Goal: Task Accomplishment & Management: Manage account settings

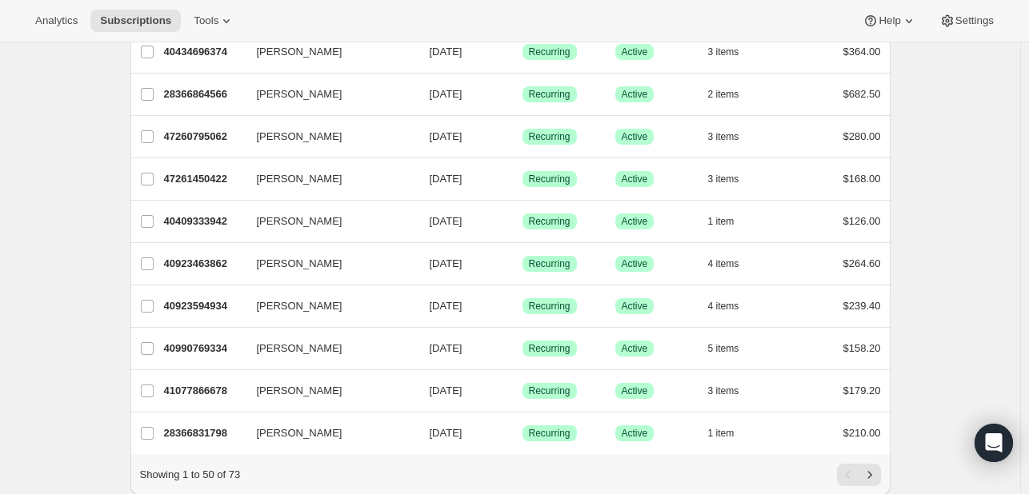
scroll to position [1894, 0]
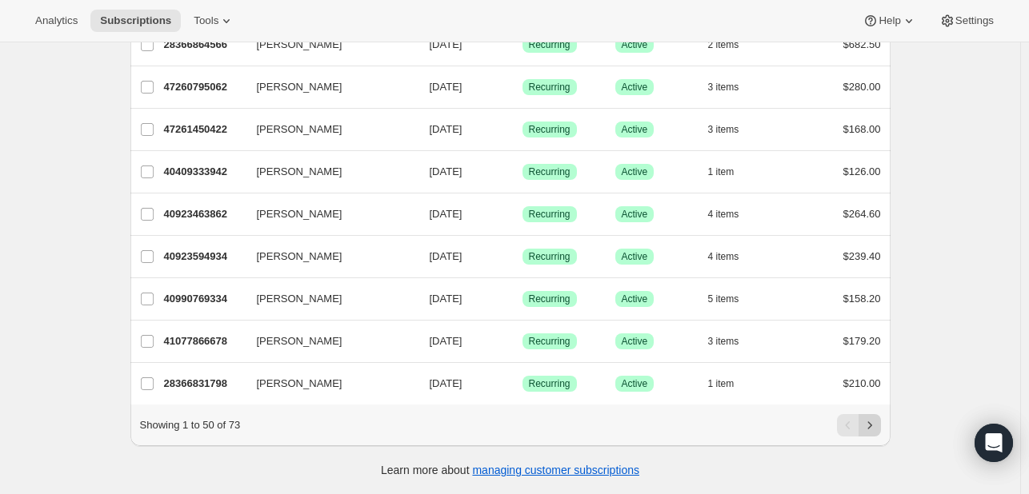
click at [871, 430] on icon "Next" at bounding box center [870, 426] width 16 height 16
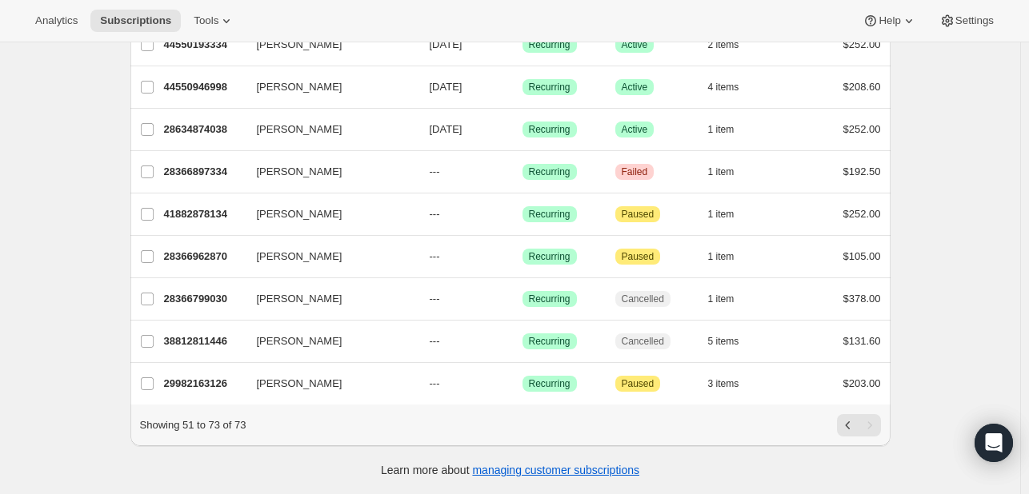
scroll to position [753, 0]
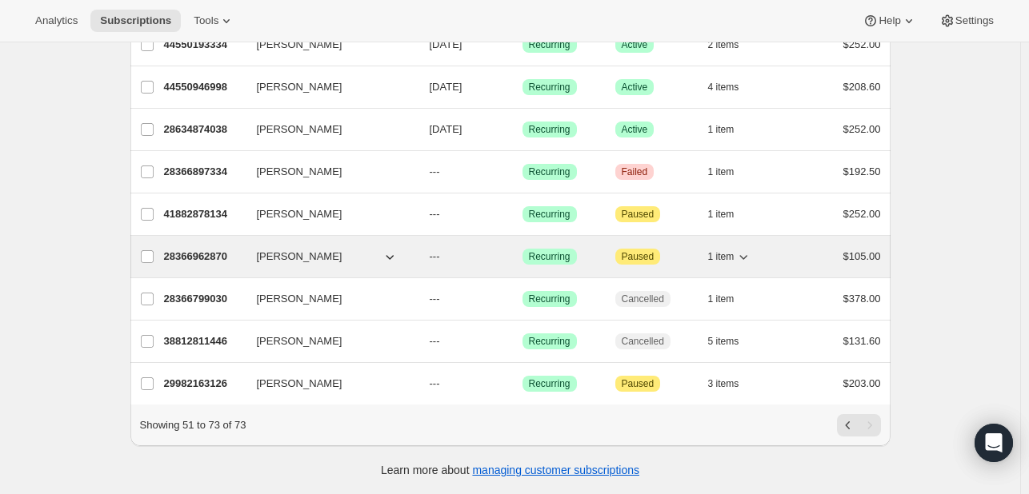
click at [748, 255] on icon "button" at bounding box center [744, 257] width 8 height 5
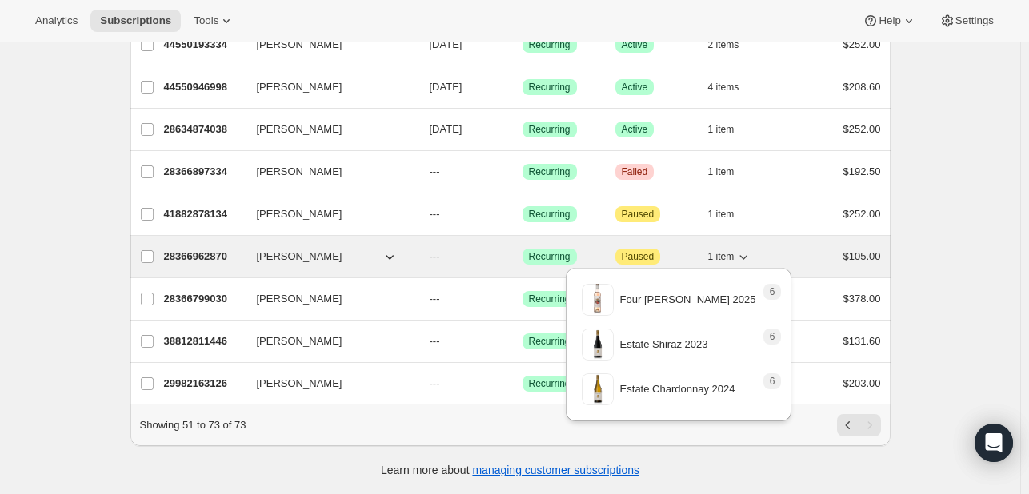
click at [748, 255] on icon "button" at bounding box center [744, 257] width 8 height 5
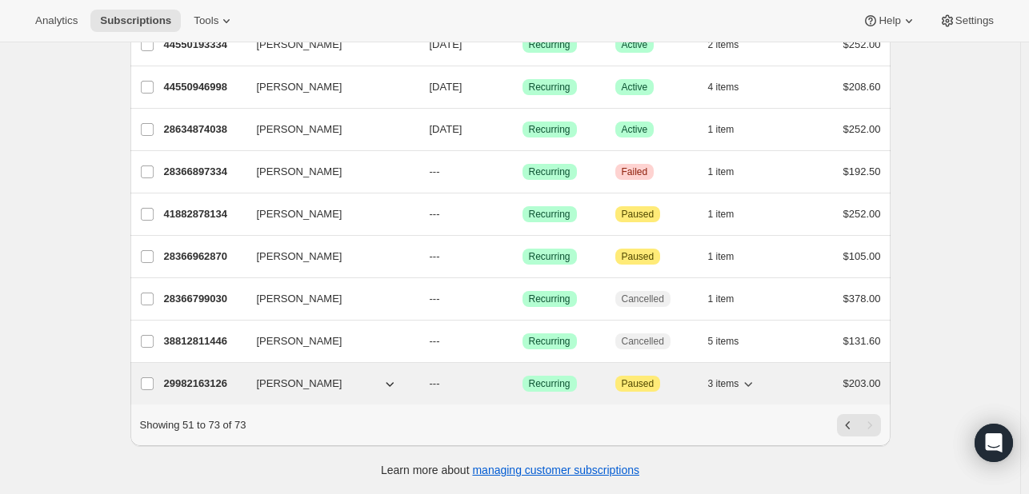
click at [749, 376] on icon "button" at bounding box center [748, 384] width 16 height 16
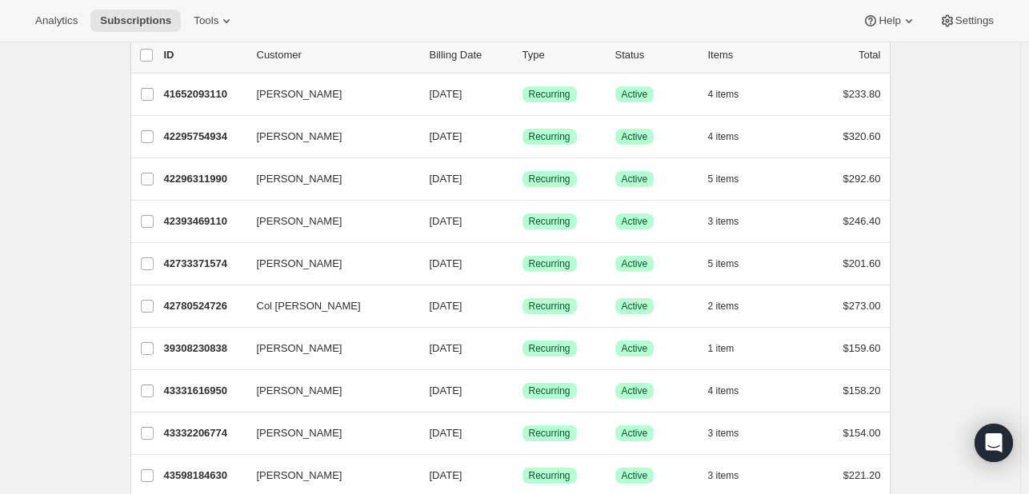
scroll to position [33, 0]
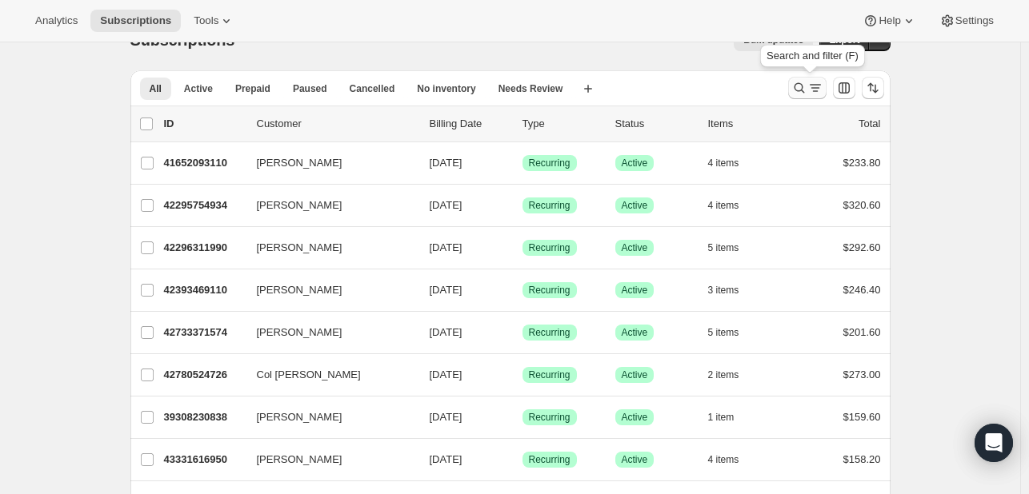
click at [807, 87] on icon "Search and filter results" at bounding box center [799, 88] width 16 height 16
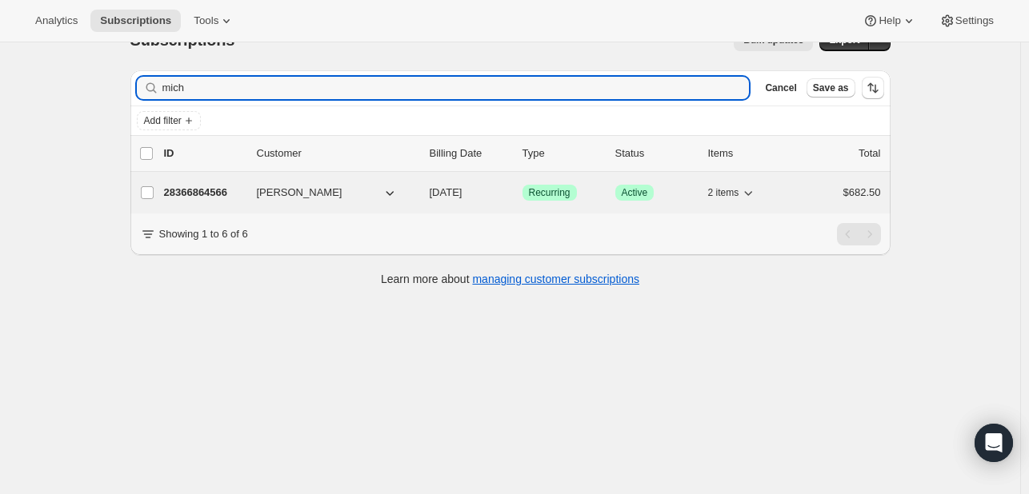
type input "mich"
click at [217, 194] on p "28366864566" at bounding box center [204, 193] width 80 height 16
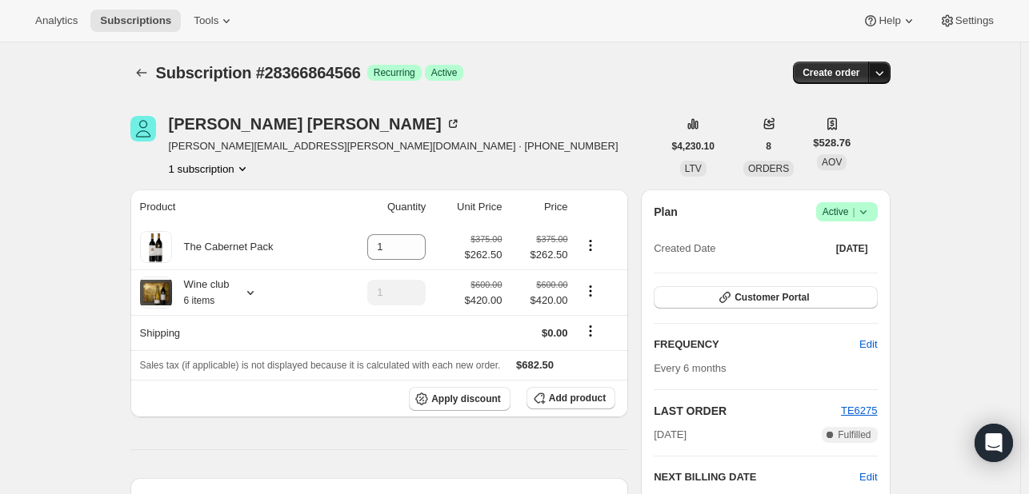
click at [879, 74] on icon "button" at bounding box center [879, 73] width 16 height 16
click at [844, 135] on span "Create custom one-time order" at bounding box center [816, 132] width 138 height 12
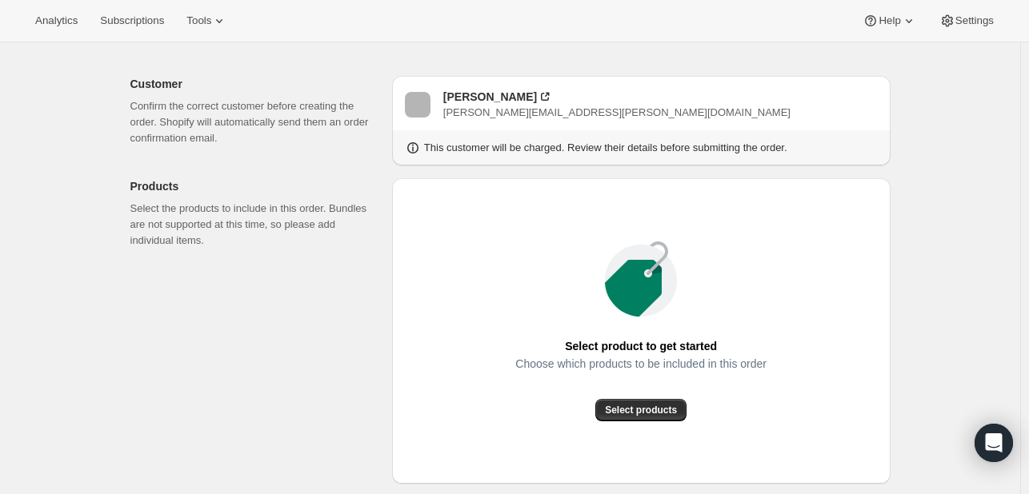
scroll to position [160, 0]
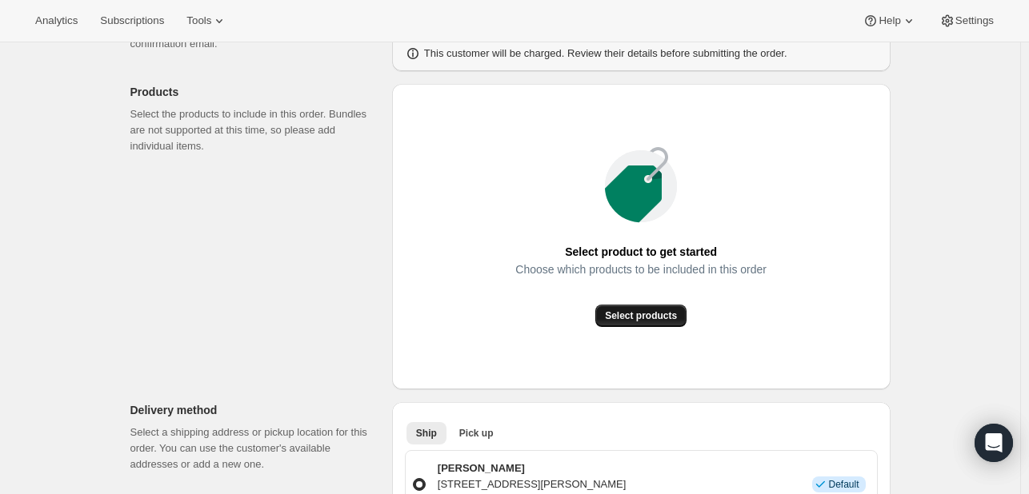
click at [627, 312] on span "Select products" at bounding box center [641, 316] width 72 height 13
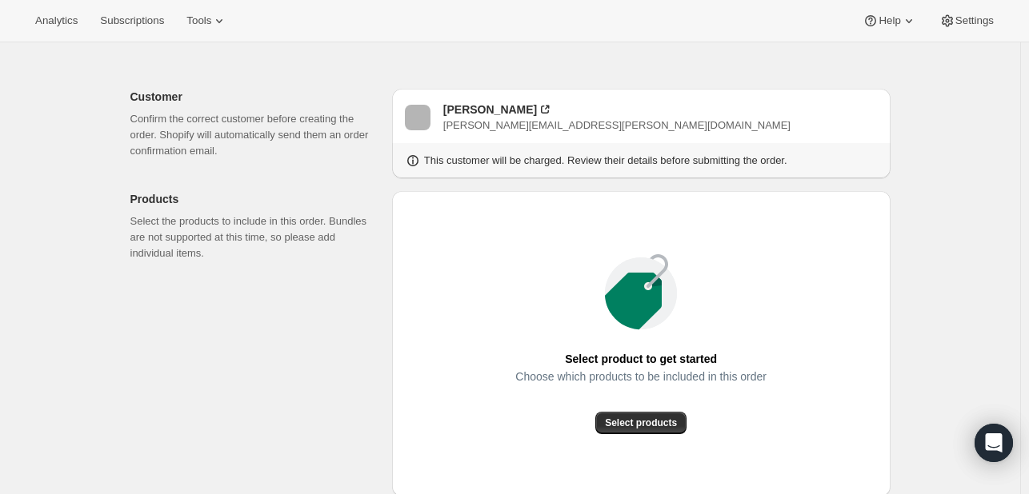
scroll to position [0, 0]
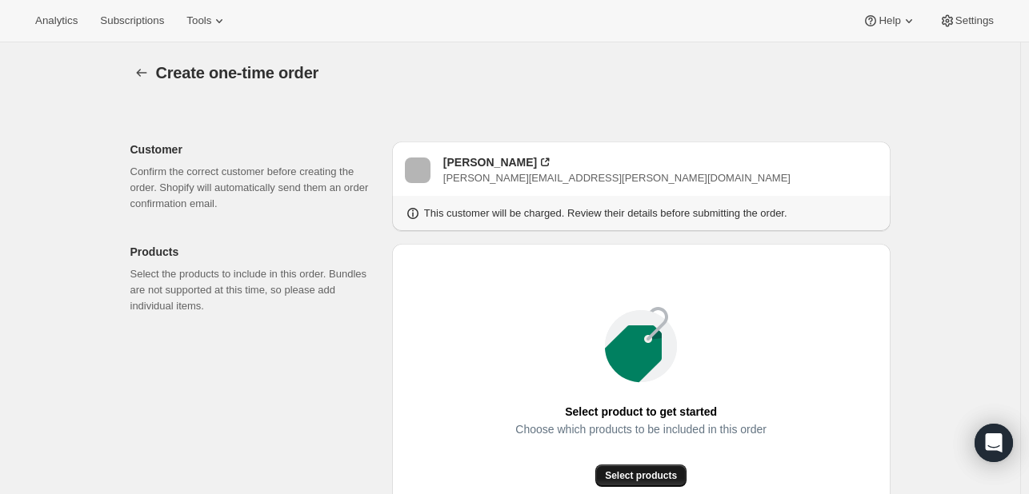
click at [667, 474] on span "Select products" at bounding box center [641, 476] width 72 height 13
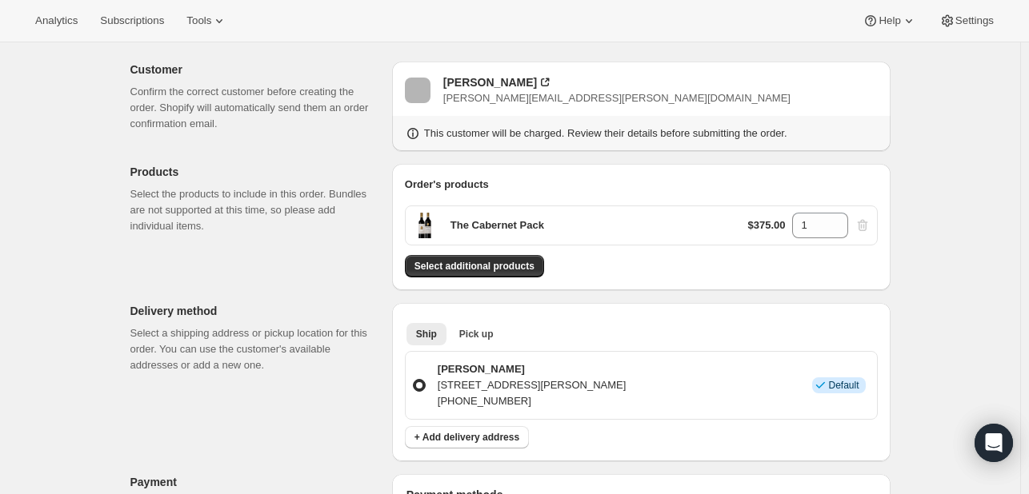
scroll to position [160, 0]
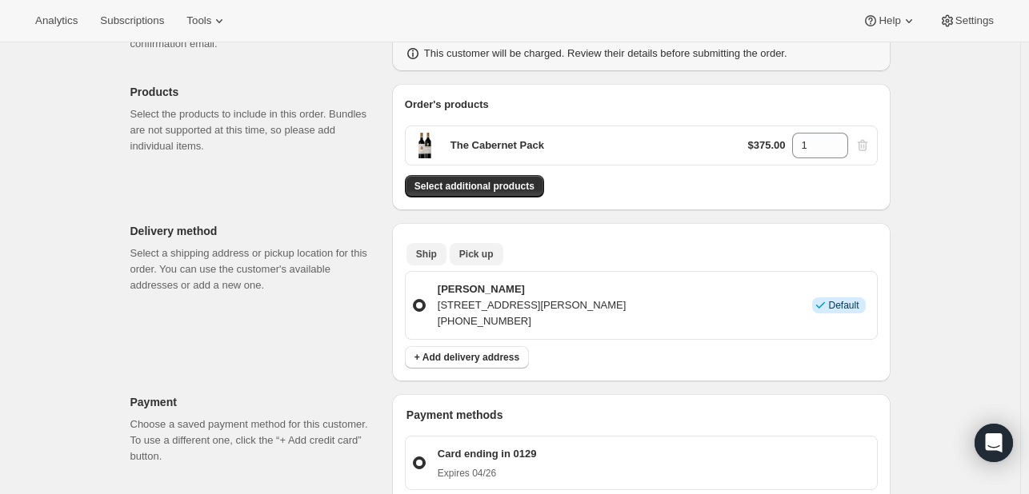
click at [477, 253] on span "Pick up" at bounding box center [476, 254] width 34 height 13
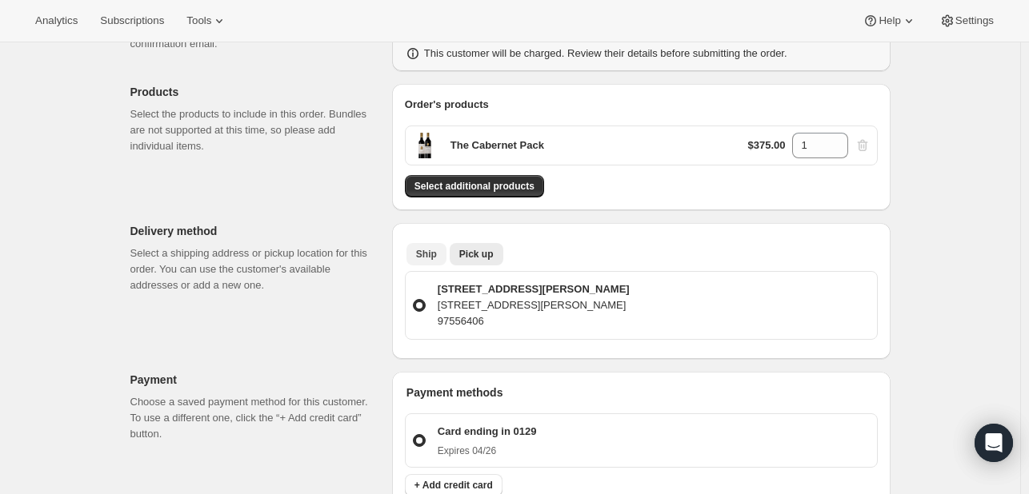
click at [419, 255] on span "Ship" at bounding box center [426, 254] width 21 height 13
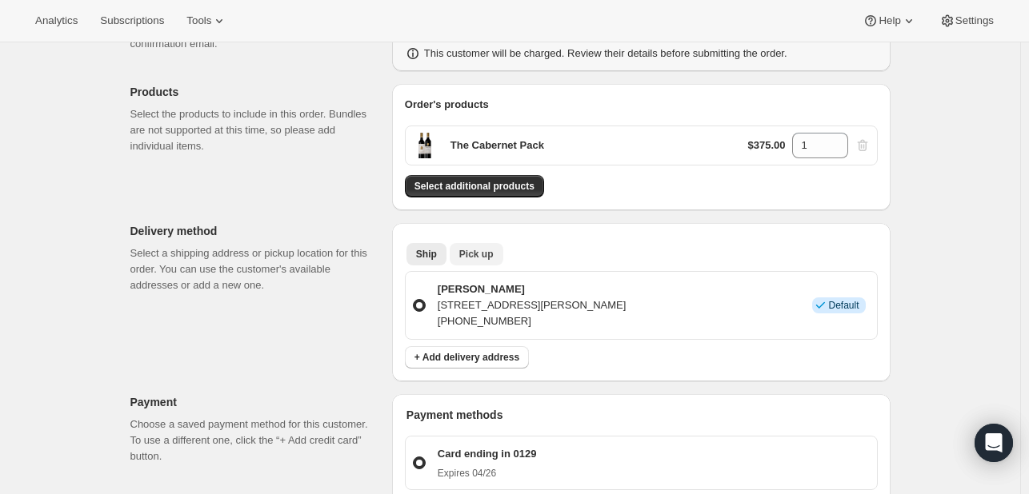
click at [486, 254] on span "Pick up" at bounding box center [476, 254] width 34 height 13
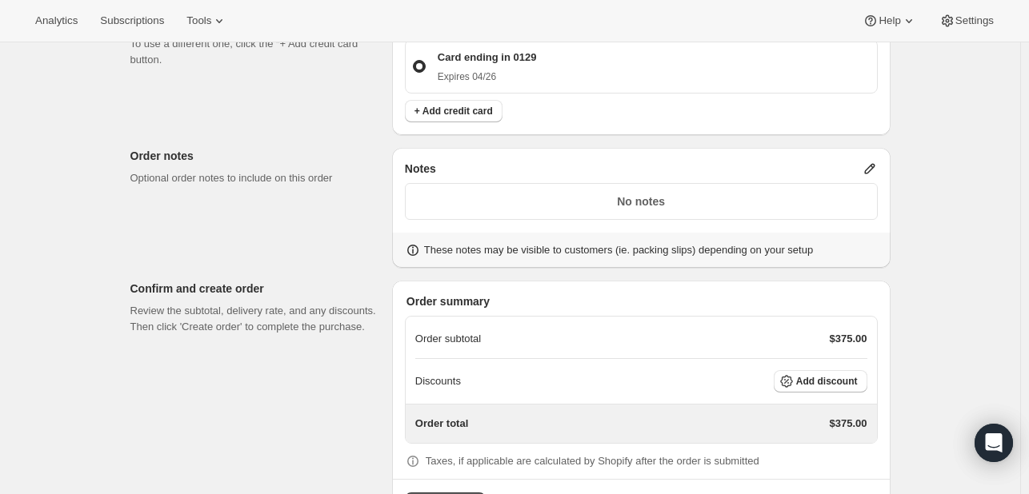
scroll to position [560, 0]
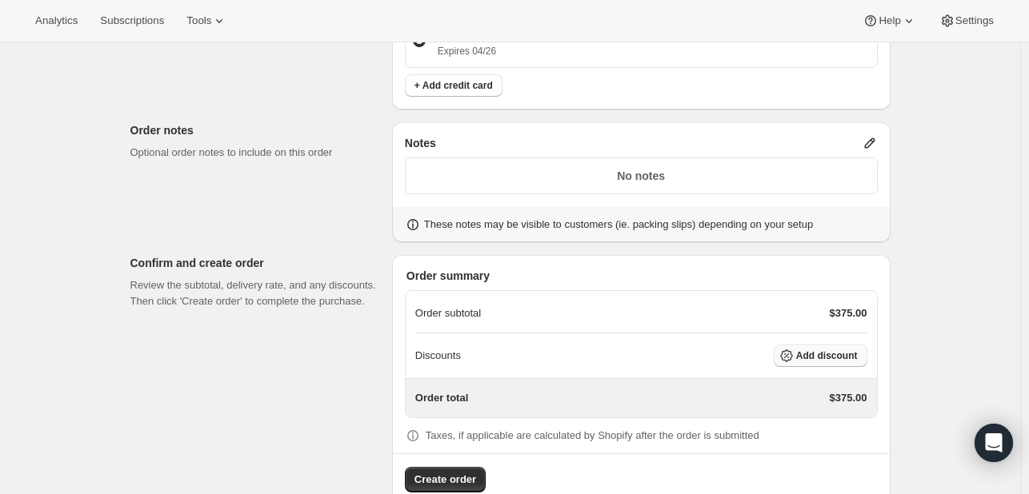
click at [807, 354] on span "Add discount" at bounding box center [827, 356] width 62 height 13
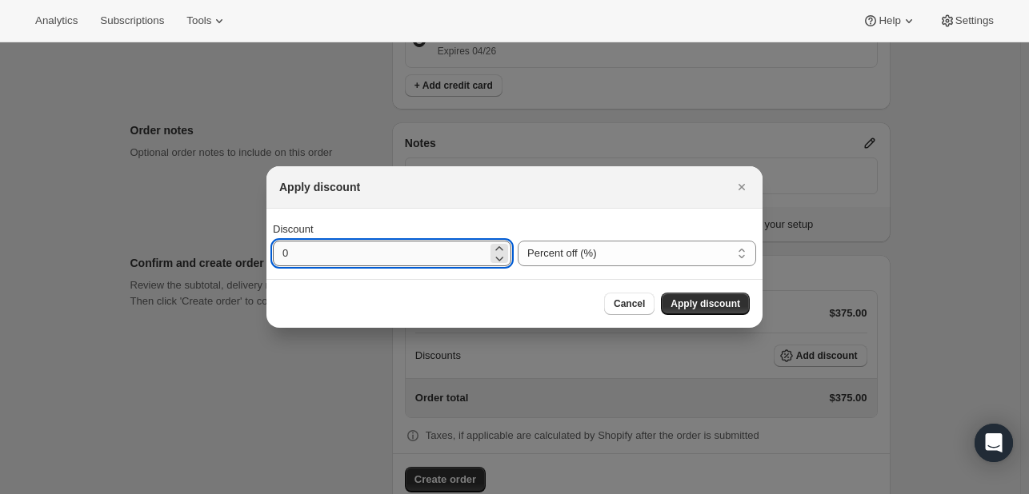
click at [446, 258] on input "0" at bounding box center [380, 254] width 214 height 26
type input "30"
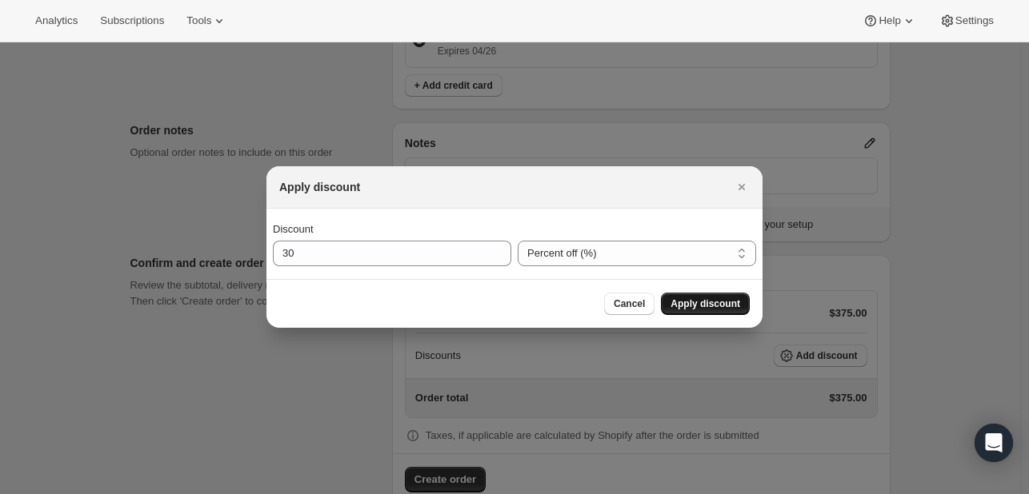
click at [729, 302] on span "Apply discount" at bounding box center [706, 304] width 70 height 13
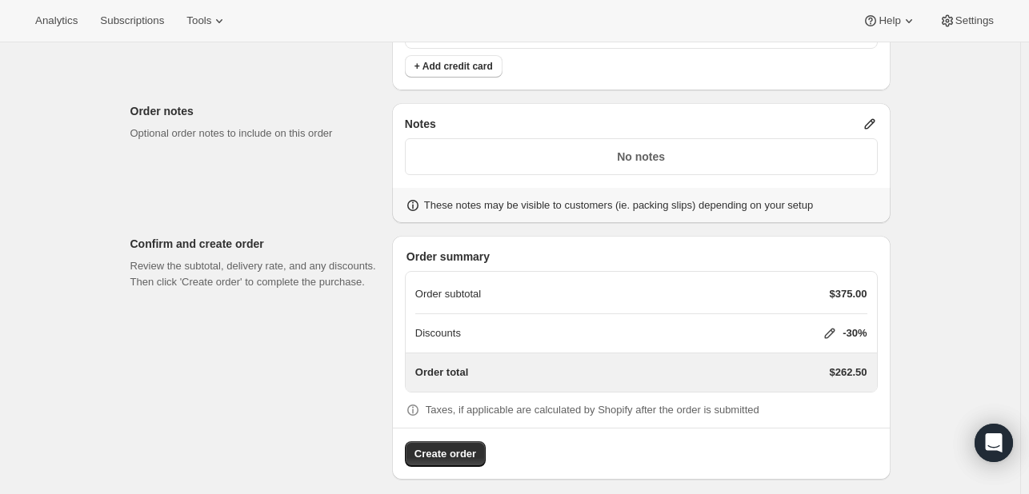
scroll to position [589, 0]
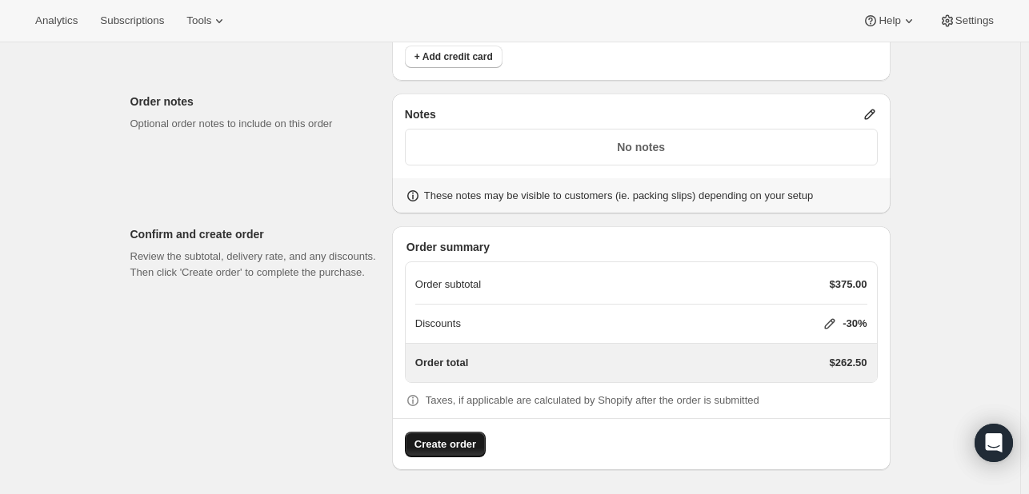
click at [437, 451] on button "Create order" at bounding box center [445, 445] width 81 height 26
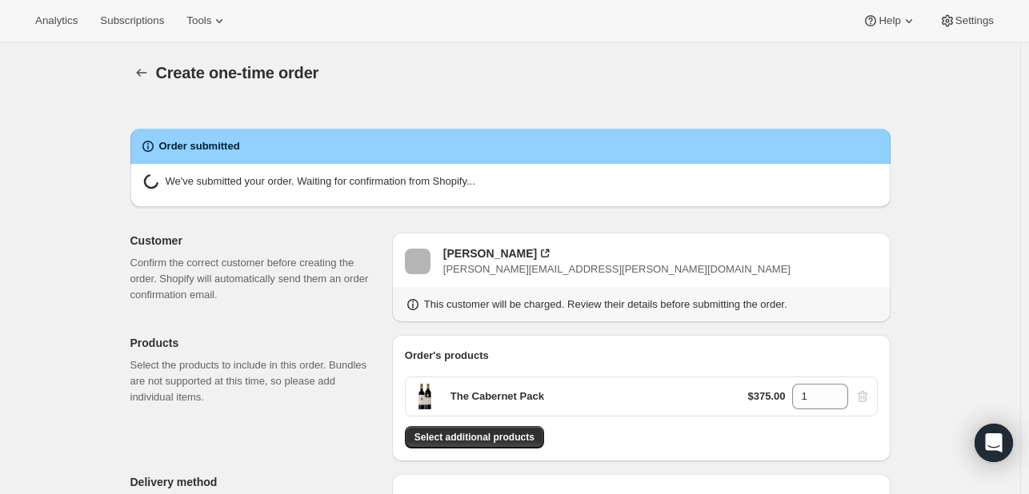
radio input "true"
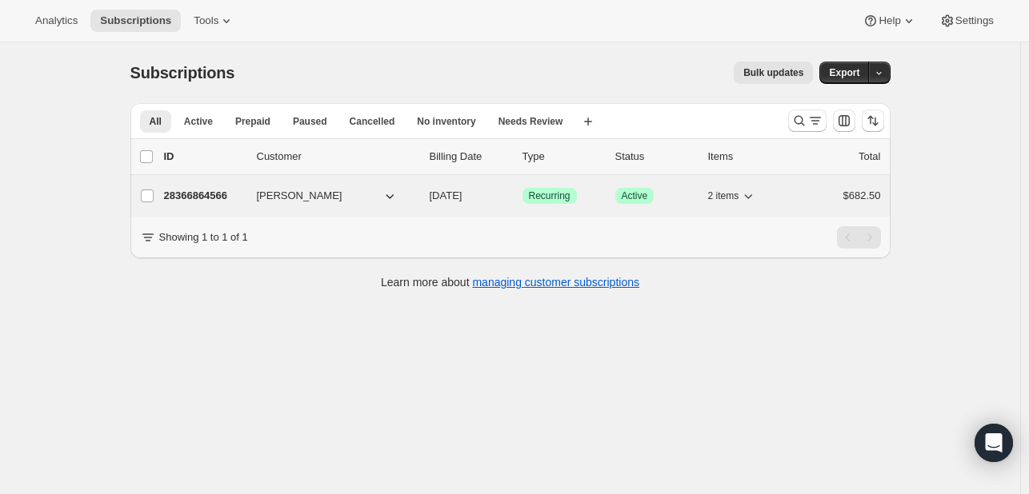
click at [223, 192] on p "28366864566" at bounding box center [204, 196] width 80 height 16
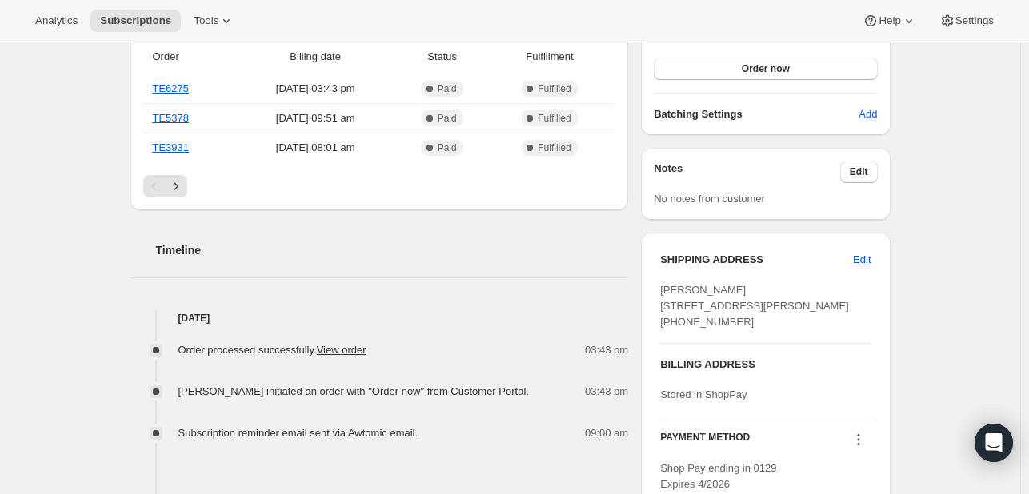
scroll to position [400, 0]
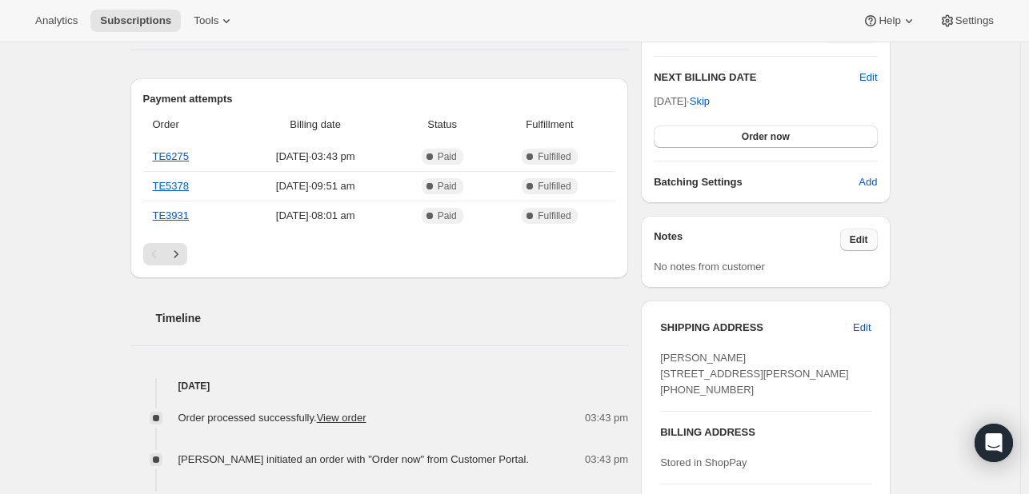
click at [859, 237] on span "Edit" at bounding box center [859, 240] width 18 height 13
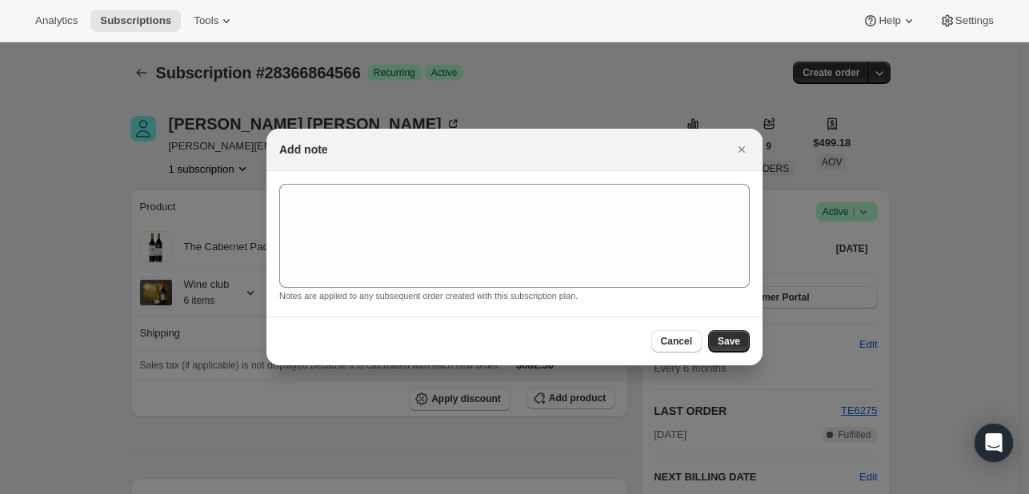
scroll to position [0, 0]
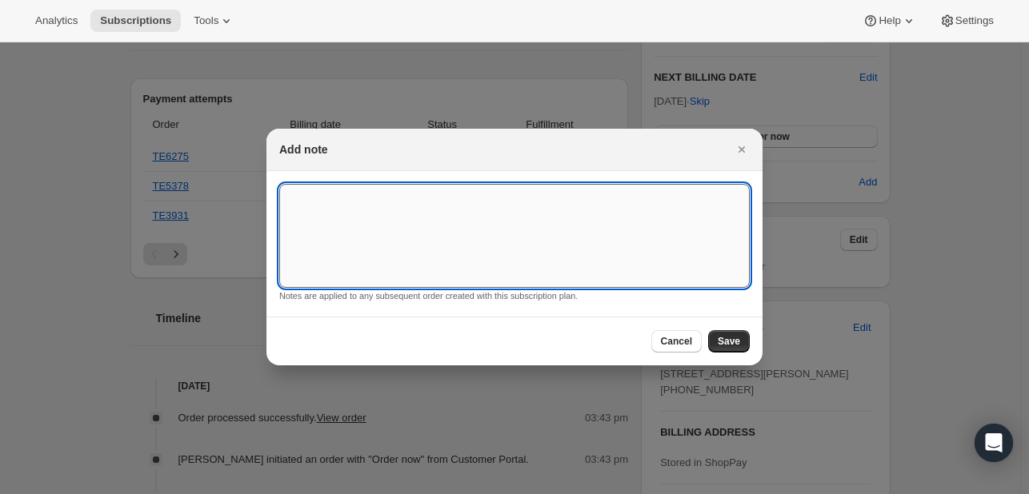
click at [382, 198] on textarea ":r31:" at bounding box center [514, 236] width 470 height 104
type textarea "Please leave all orders in foyer. Deliver between 10am and 4pm."
click at [739, 340] on span "Save" at bounding box center [729, 341] width 22 height 13
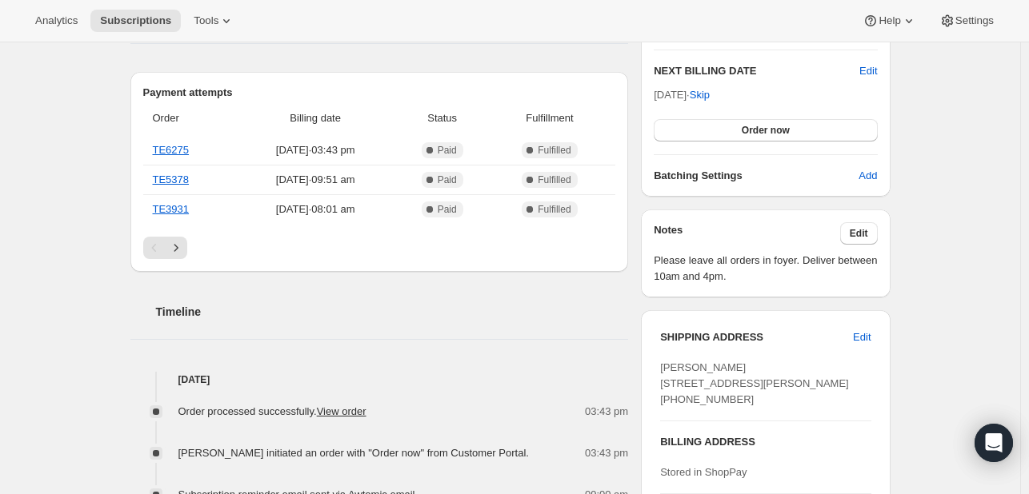
scroll to position [160, 0]
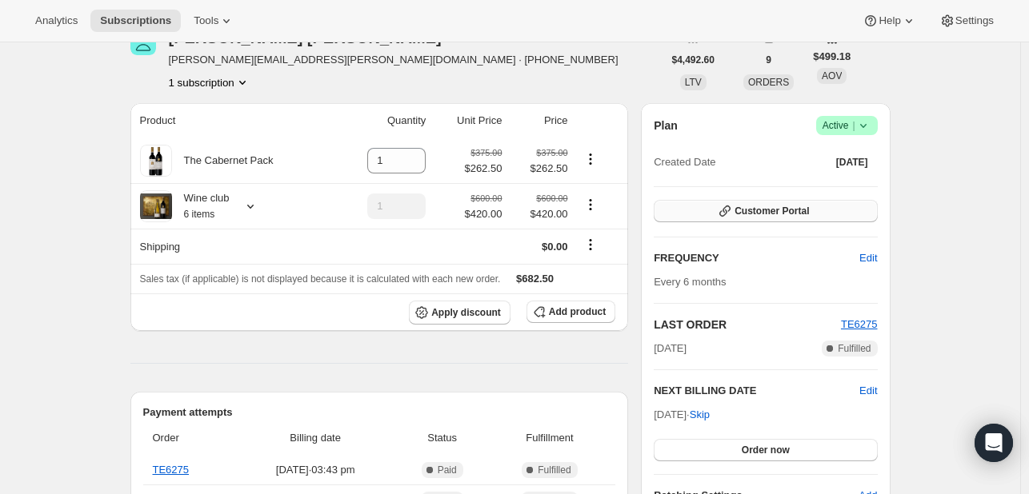
click at [763, 209] on span "Customer Portal" at bounding box center [772, 211] width 74 height 13
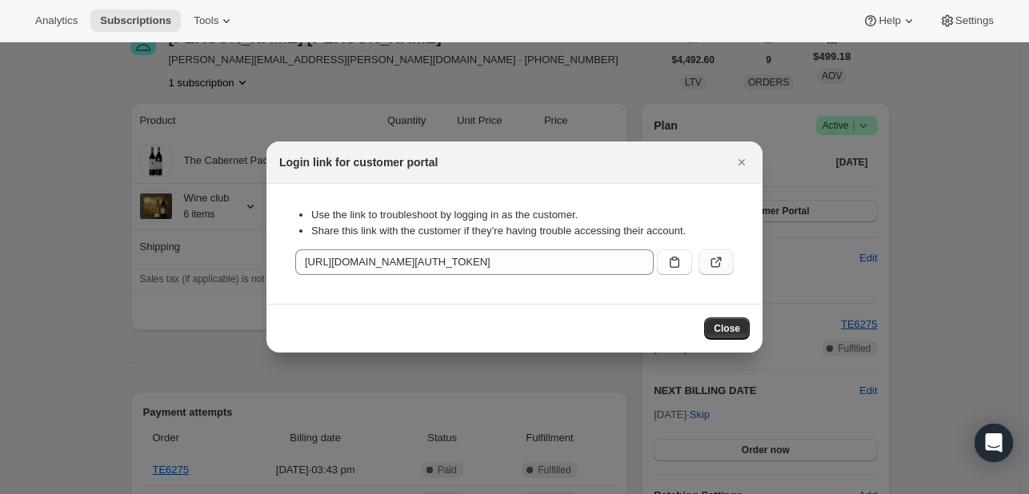
click at [717, 258] on icon ":r7n:" at bounding box center [716, 262] width 16 height 16
click at [734, 155] on icon "Close" at bounding box center [742, 162] width 16 height 16
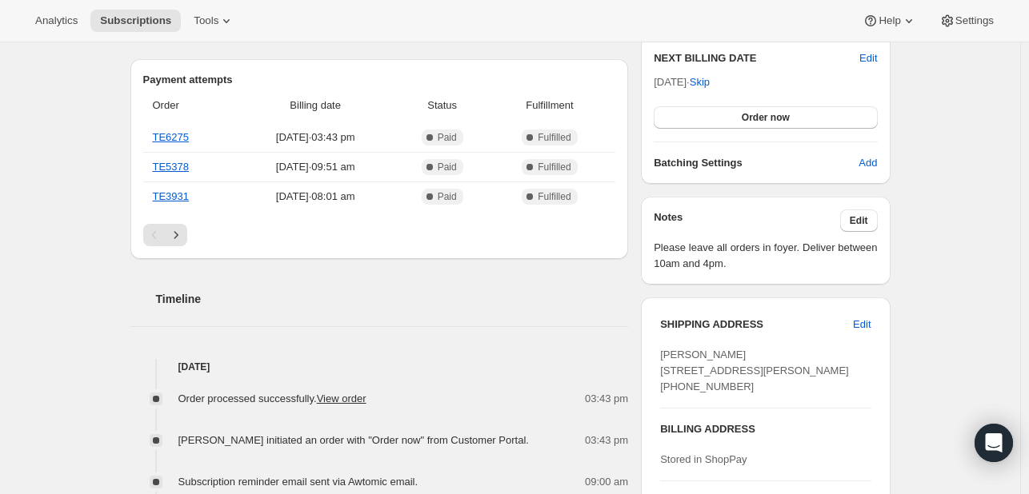
scroll to position [560, 0]
